Goal: Transaction & Acquisition: Purchase product/service

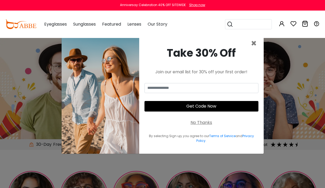
click at [253, 46] on span "×" at bounding box center [254, 43] width 6 height 13
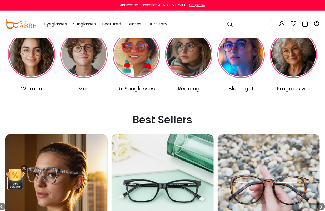
scroll to position [141, 0]
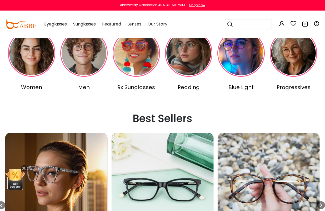
click at [26, 66] on img at bounding box center [31, 52] width 47 height 47
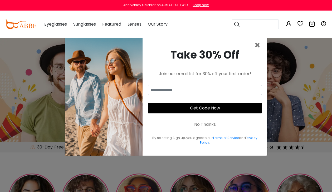
click at [258, 46] on span "×" at bounding box center [257, 44] width 6 height 13
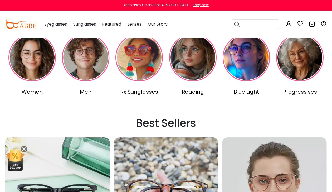
scroll to position [139, 0]
click at [34, 71] on img at bounding box center [31, 57] width 47 height 47
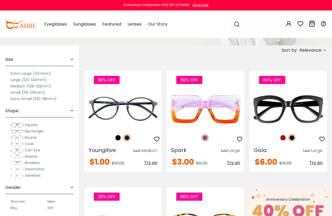
scroll to position [85, 0]
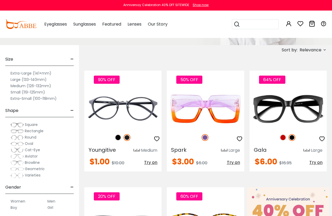
click at [18, 80] on label "Large (133-140mm)" at bounding box center [29, 79] width 36 height 6
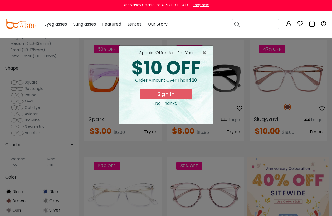
scroll to position [116, 0]
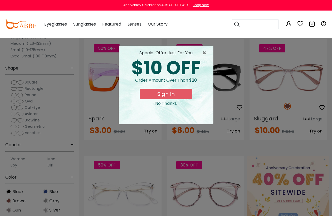
click at [205, 54] on span "×" at bounding box center [205, 53] width 7 height 6
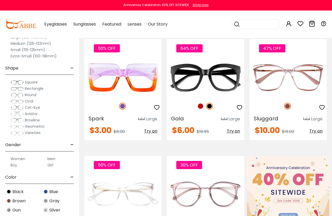
click at [0, 0] on img at bounding box center [0, 0] width 0 height 0
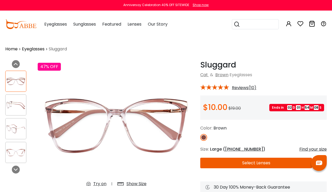
click at [12, 108] on img at bounding box center [16, 105] width 21 height 10
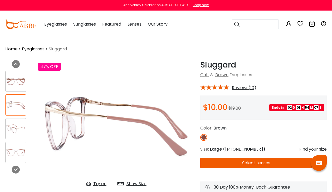
click at [17, 128] on img at bounding box center [16, 128] width 21 height 10
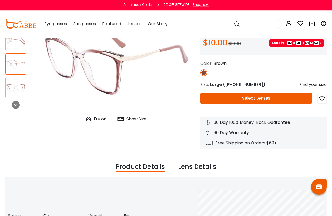
scroll to position [64, 0]
click at [92, 119] on icon at bounding box center [89, 119] width 7 height 6
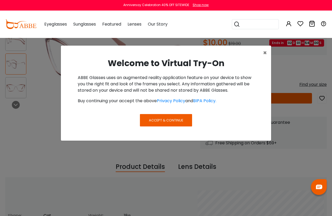
click at [179, 123] on button "Accept & Continue" at bounding box center [166, 120] width 52 height 12
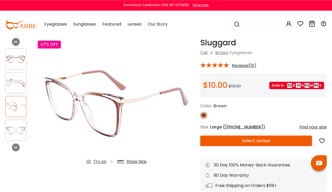
scroll to position [21, 0]
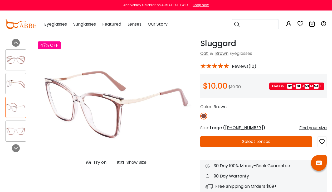
click at [91, 163] on icon at bounding box center [89, 162] width 7 height 6
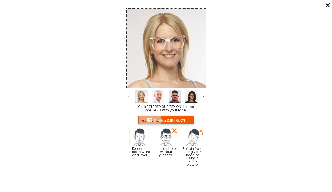
click at [186, 121] on input "file" at bounding box center [166, 119] width 56 height 9
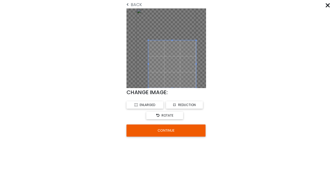
click at [201, 131] on button "CONTINUE" at bounding box center [165, 130] width 79 height 12
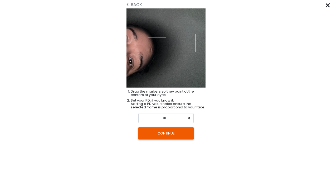
click at [129, 2] on span "BACK" at bounding box center [134, 4] width 16 height 4
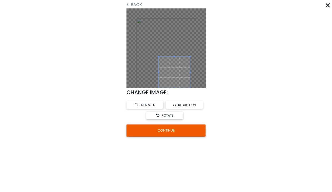
click at [199, 129] on button "CONTINUE" at bounding box center [165, 130] width 79 height 12
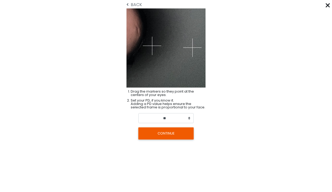
click at [136, 5] on span "BACK" at bounding box center [134, 4] width 16 height 4
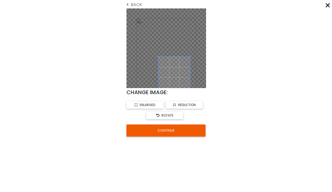
click at [136, 4] on span "BACK" at bounding box center [134, 4] width 16 height 4
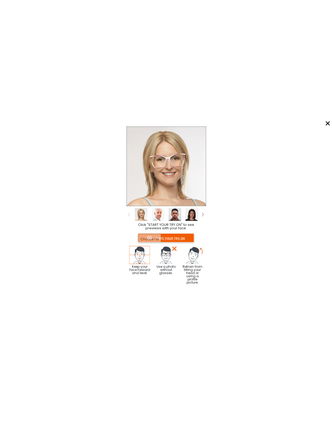
scroll to position [21, 0]
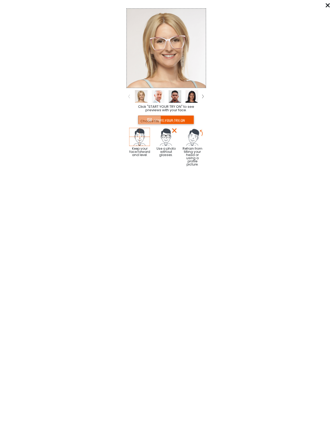
click at [147, 122] on input "file" at bounding box center [166, 119] width 56 height 9
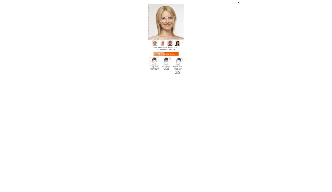
scroll to position [22, 0]
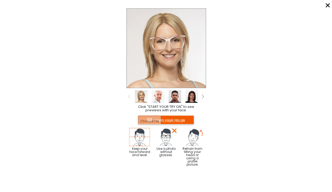
click at [185, 120] on input "file" at bounding box center [166, 119] width 56 height 9
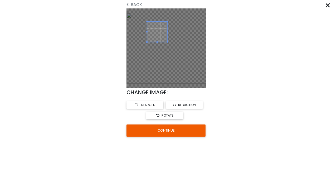
click at [186, 131] on button "CONTINUE" at bounding box center [165, 130] width 79 height 12
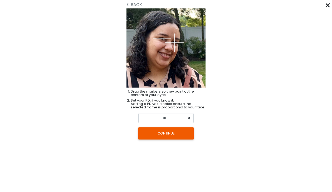
click at [185, 132] on button "CONTINUE" at bounding box center [165, 133] width 55 height 12
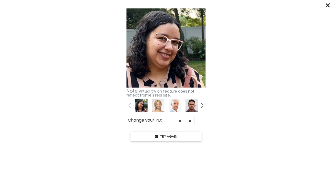
click at [326, 9] on from "Click "START YOUR TRY ON" to see previews with your face. START YOUR TRY ON Kee…" at bounding box center [166, 74] width 332 height 136
click at [325, 7] on from "Click "START YOUR TRY ON" to see previews with your face. START YOUR TRY ON Kee…" at bounding box center [166, 74] width 332 height 136
click at [326, 7] on icon at bounding box center [327, 5] width 4 height 4
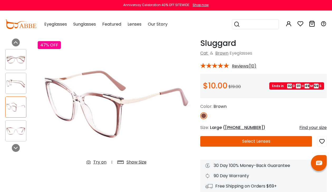
click at [331, 34] on div "0 0 Eyeglasses Women's Eyeglasses" at bounding box center [166, 24] width 332 height 27
click at [293, 142] on button "Select Lenses" at bounding box center [256, 141] width 112 height 11
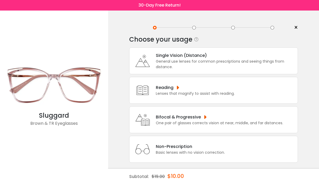
click at [250, 126] on div "One pair of glasses corrects vision at near, middle, and far distances." at bounding box center [219, 123] width 127 height 6
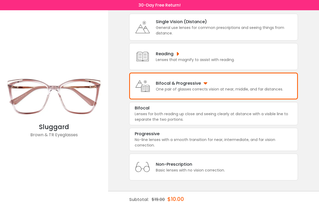
scroll to position [42, 0]
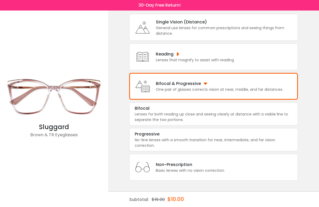
click at [257, 105] on div "Bifocal" at bounding box center [213, 108] width 157 height 6
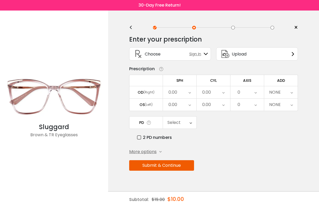
click at [190, 123] on icon at bounding box center [190, 123] width 2 height 12
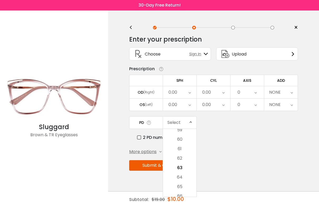
click at [182, 170] on li "63" at bounding box center [179, 167] width 33 height 9
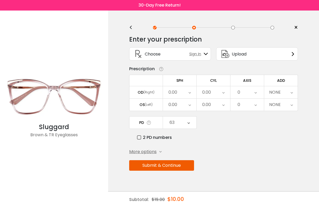
click at [187, 95] on div "0.00" at bounding box center [179, 92] width 33 height 12
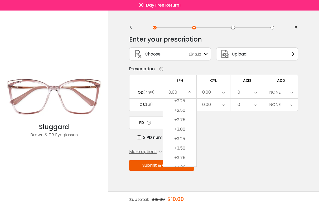
scroll to position [857, 0]
click at [186, 140] on li "+3.25" at bounding box center [179, 136] width 33 height 9
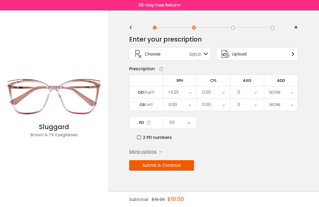
click at [191, 108] on div "0.00" at bounding box center [179, 105] width 33 height 12
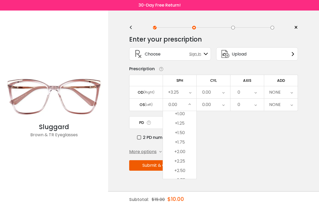
scroll to position [807, 0]
click at [186, 124] on li "+1.25" at bounding box center [179, 123] width 33 height 9
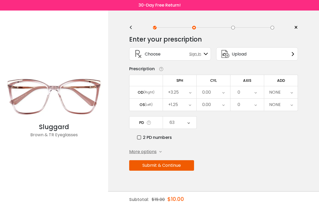
click at [224, 93] on icon at bounding box center [223, 92] width 2 height 12
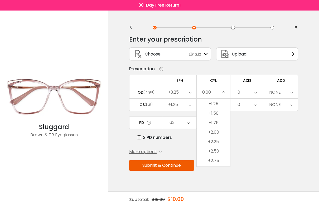
scroll to position [293, 0]
click at [216, 118] on li "+1.75" at bounding box center [212, 113] width 33 height 9
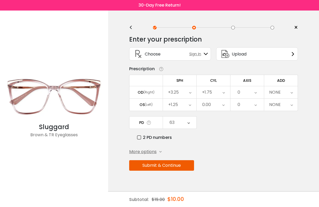
click at [224, 106] on icon at bounding box center [223, 105] width 2 height 12
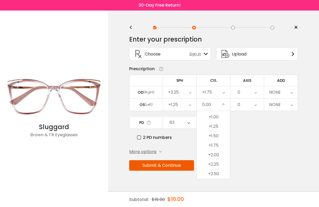
scroll to position [273, 0]
click at [217, 128] on li "+1.25" at bounding box center [212, 127] width 33 height 9
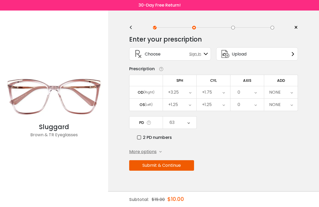
click at [187, 168] on button "Submit & Continue" at bounding box center [161, 165] width 65 height 11
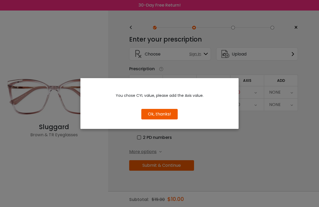
click at [176, 114] on button "Ok, thanks!" at bounding box center [159, 114] width 36 height 11
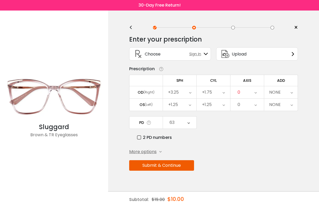
click at [255, 92] on icon at bounding box center [255, 92] width 2 height 12
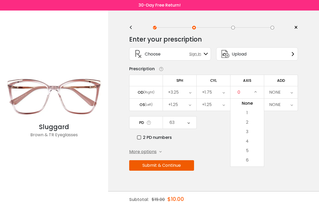
click at [250, 115] on li "1" at bounding box center [246, 112] width 33 height 9
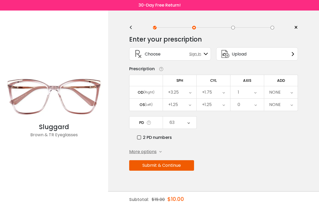
click at [257, 106] on div "0" at bounding box center [246, 105] width 33 height 12
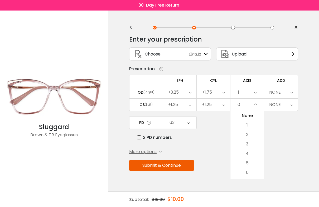
click at [250, 135] on li "2" at bounding box center [246, 134] width 33 height 9
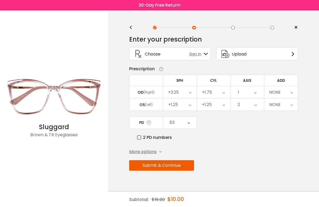
click at [181, 167] on button "Submit & Continue" at bounding box center [161, 165] width 65 height 11
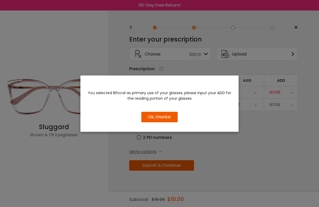
click at [172, 118] on button "Ok, thanks!" at bounding box center [159, 117] width 36 height 11
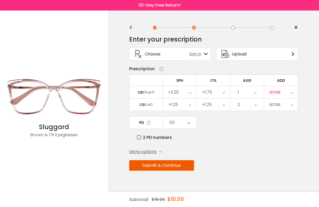
click at [289, 91] on div "NONE" at bounding box center [280, 92] width 33 height 12
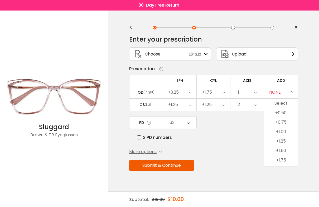
click at [286, 115] on li "+0.50" at bounding box center [280, 112] width 33 height 9
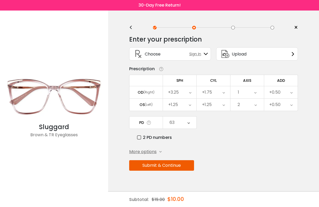
click at [292, 107] on icon at bounding box center [291, 105] width 2 height 12
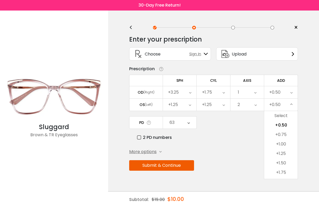
click at [313, 105] on div "< × Choose your usage Single Vision (Distance) This lens helps you see details …" at bounding box center [213, 109] width 211 height 197
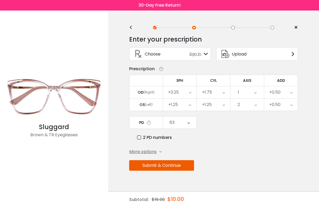
click at [250, 106] on div "2" at bounding box center [246, 105] width 33 height 12
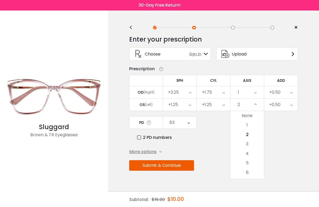
click at [250, 127] on li "1" at bounding box center [246, 125] width 33 height 9
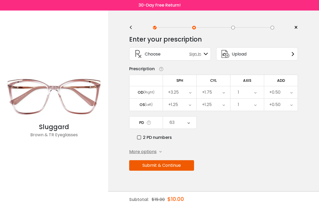
click at [184, 169] on button "Submit & Continue" at bounding box center [161, 165] width 65 height 11
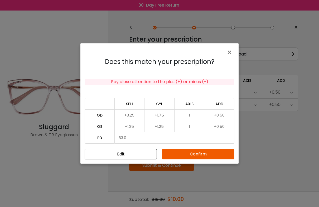
click at [223, 156] on button "Confirm" at bounding box center [198, 154] width 72 height 11
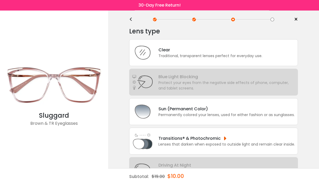
scroll to position [0, 0]
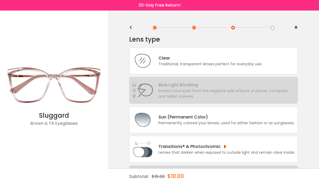
click at [257, 68] on div "Clear Traditional, transparent lenses perfect for everyday use." at bounding box center [213, 60] width 168 height 27
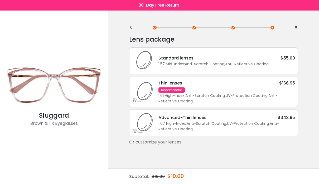
click at [132, 27] on div "<" at bounding box center [133, 28] width 8 height 4
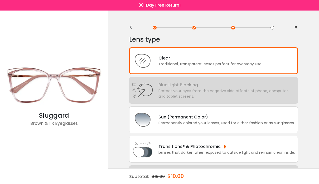
click at [254, 99] on div "Protect your eyes from the negative side effects of phone, computer, and tablet…" at bounding box center [226, 93] width 136 height 11
click at [260, 61] on div "Clear" at bounding box center [210, 58] width 104 height 7
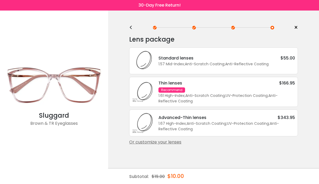
click at [276, 65] on div "1.57 Mid-Index ; Anti-Scratch Coating ; Anti-Reflective Coating ;" at bounding box center [226, 64] width 136 height 6
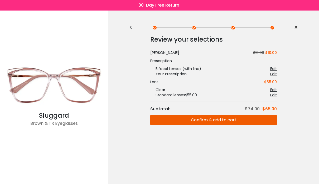
click at [129, 33] on div "Review your selections Subtotal: $74.00 $65.00 [PERSON_NAME] $19.00 $10.00 Pres…" at bounding box center [213, 93] width 168 height 123
click at [132, 27] on div "<" at bounding box center [133, 28] width 8 height 4
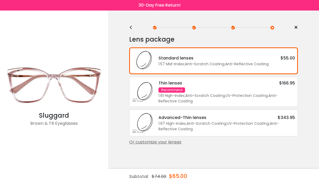
click at [129, 26] on div "<" at bounding box center [133, 28] width 8 height 4
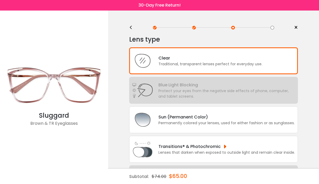
click at [133, 24] on div "< ×" at bounding box center [213, 28] width 168 height 8
click at [134, 28] on div "<" at bounding box center [133, 28] width 8 height 4
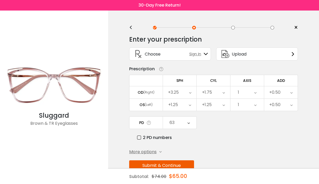
click at [134, 26] on div "<" at bounding box center [133, 28] width 8 height 4
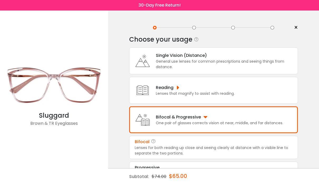
click at [249, 64] on div "General use lenses for common prescriptions and seeing things from distance." at bounding box center [225, 64] width 139 height 11
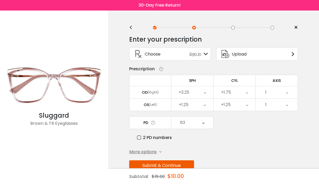
click at [294, 56] on icon at bounding box center [292, 54] width 4 height 4
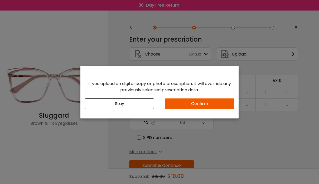
click at [221, 106] on button "Confirm" at bounding box center [199, 103] width 69 height 11
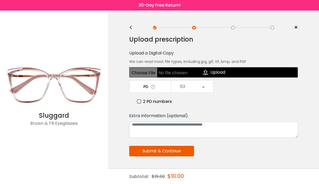
click at [264, 73] on input "file" at bounding box center [213, 72] width 168 height 11
type input "**********"
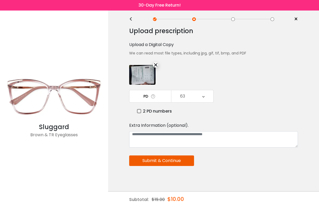
scroll to position [15, 0]
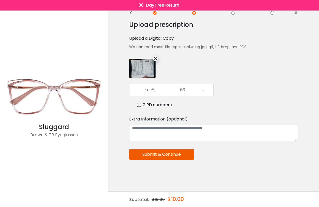
click at [187, 156] on button "Submit & Continue" at bounding box center [161, 154] width 65 height 11
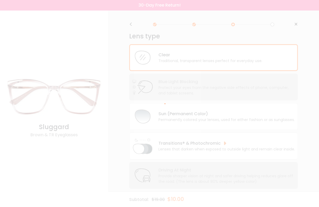
scroll to position [0, 0]
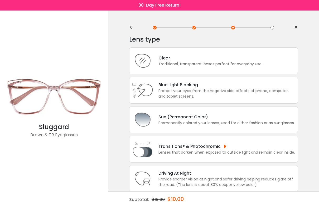
click at [131, 30] on div "<" at bounding box center [133, 28] width 8 height 4
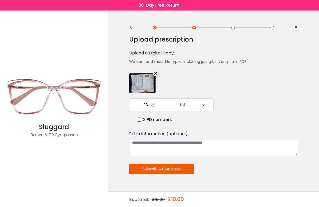
click at [156, 75] on div "×" at bounding box center [155, 73] width 5 height 5
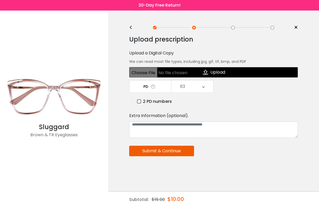
click at [130, 29] on div "<" at bounding box center [133, 28] width 8 height 4
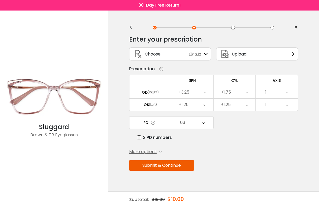
click at [203, 95] on icon at bounding box center [204, 92] width 2 height 12
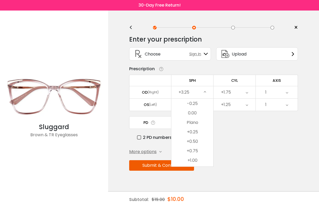
scroll to position [746, 0]
click at [202, 127] on li "Plano" at bounding box center [192, 124] width 42 height 9
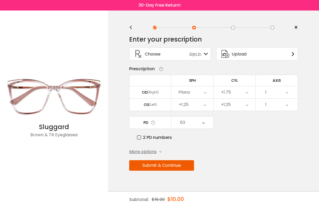
click at [206, 107] on div "+1.25" at bounding box center [192, 105] width 42 height 12
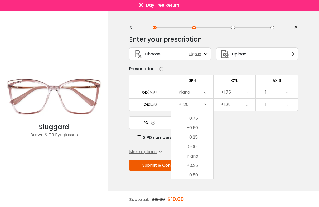
scroll to position [722, 0]
click at [197, 162] on li "Plano" at bounding box center [192, 161] width 42 height 9
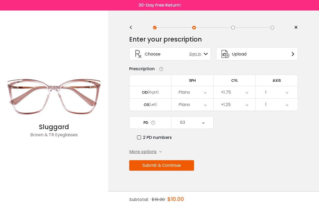
click at [242, 95] on div "+1.75" at bounding box center [234, 92] width 42 height 12
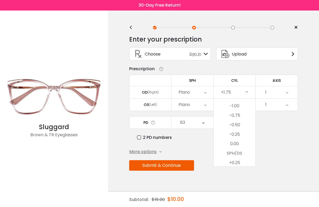
scroll to position [185, 0]
click at [240, 110] on li "-1.00" at bounding box center [234, 107] width 42 height 9
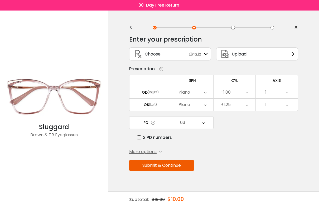
click at [248, 107] on div "+1.25" at bounding box center [234, 105] width 42 height 12
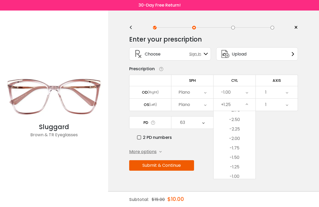
scroll to position [129, 0]
click at [240, 142] on li "-2.00" at bounding box center [234, 137] width 42 height 9
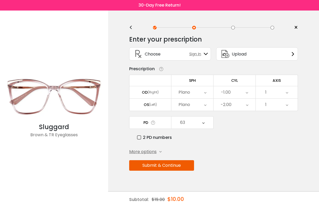
click at [284, 91] on div "1" at bounding box center [276, 92] width 42 height 12
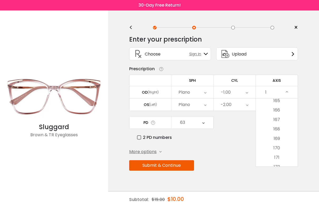
scroll to position [1568, 0]
click at [278, 149] on li "170" at bounding box center [276, 146] width 42 height 9
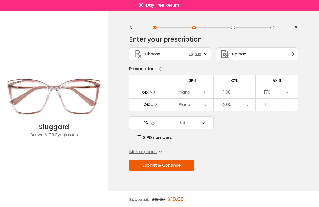
click at [287, 108] on icon at bounding box center [286, 105] width 2 height 12
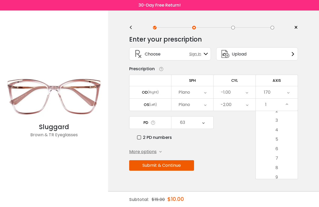
scroll to position [24, 0]
click at [281, 143] on li "5" at bounding box center [276, 138] width 42 height 9
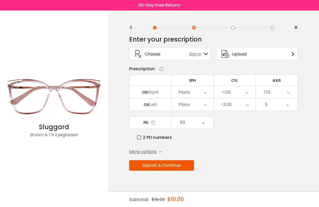
click at [184, 171] on button "Submit & Continue" at bounding box center [161, 165] width 65 height 11
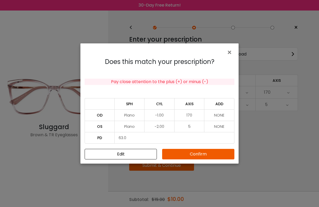
click at [219, 155] on button "Confirm" at bounding box center [198, 154] width 72 height 11
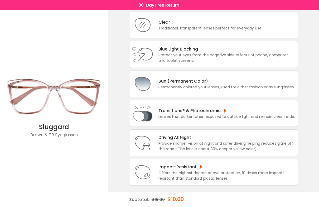
scroll to position [42, 0]
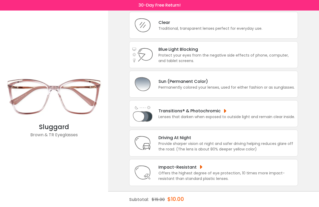
click at [242, 148] on div "Provide sharper vision at night and safer driving helping reduces glare off the…" at bounding box center [226, 146] width 136 height 11
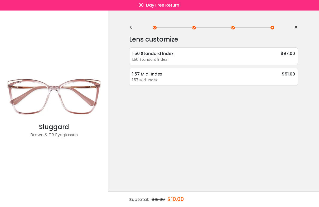
click at [255, 62] on div "1.50 Standard Index" at bounding box center [213, 60] width 163 height 6
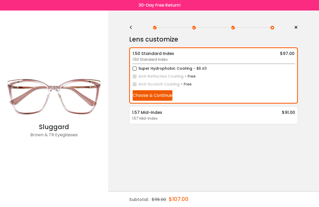
click at [130, 26] on div "<" at bounding box center [133, 28] width 8 height 4
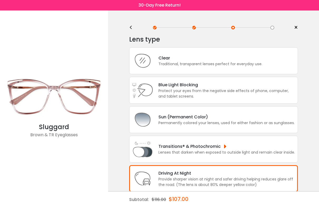
click at [228, 98] on div "Protect your eyes from the negative side effects of phone, computer, and tablet…" at bounding box center [226, 93] width 136 height 11
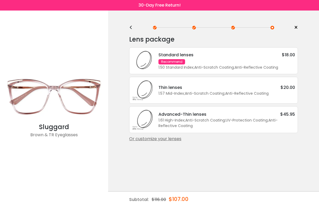
click at [131, 28] on div "<" at bounding box center [133, 28] width 8 height 4
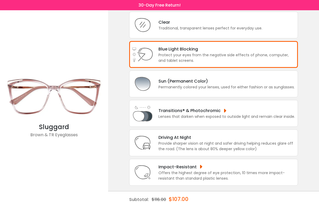
scroll to position [37, 0]
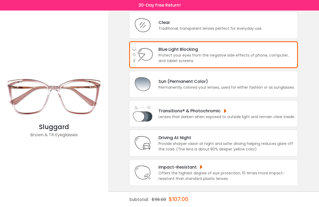
click at [261, 152] on div "Provide sharper vision at night and safer driving helping reduces glare off the…" at bounding box center [226, 146] width 136 height 11
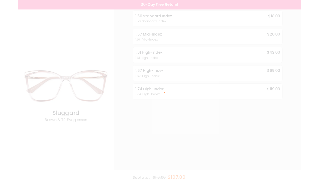
scroll to position [0, 0]
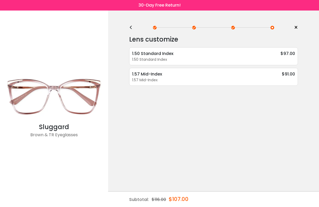
click at [289, 58] on div "1.50 Standard Index" at bounding box center [213, 60] width 163 height 6
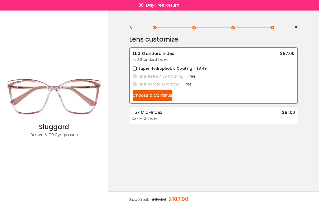
click at [161, 98] on button "Choose & Continue" at bounding box center [152, 95] width 40 height 11
